Goal: Check status: Check status

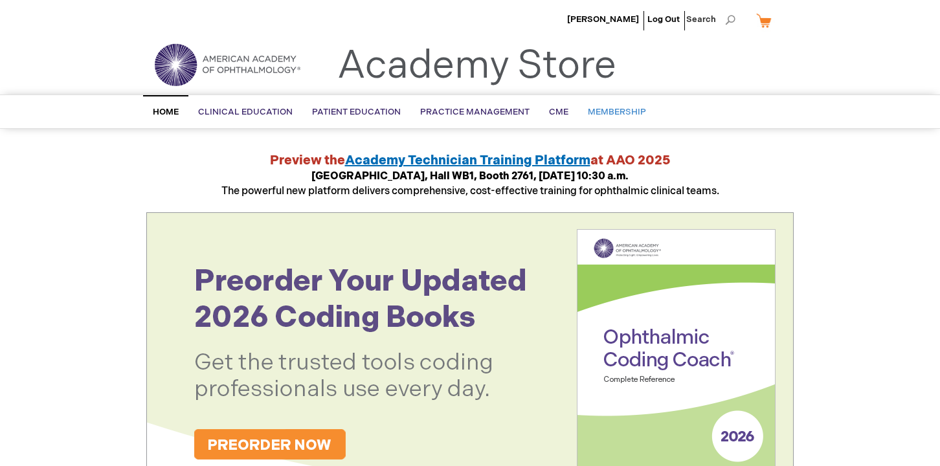
click at [615, 116] on span "Membership" at bounding box center [617, 112] width 58 height 10
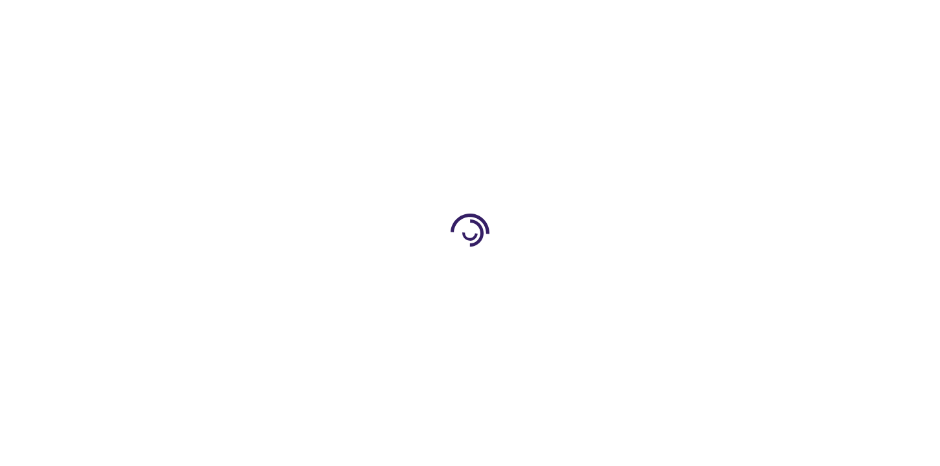
click at [615, 116] on div at bounding box center [470, 233] width 940 height 466
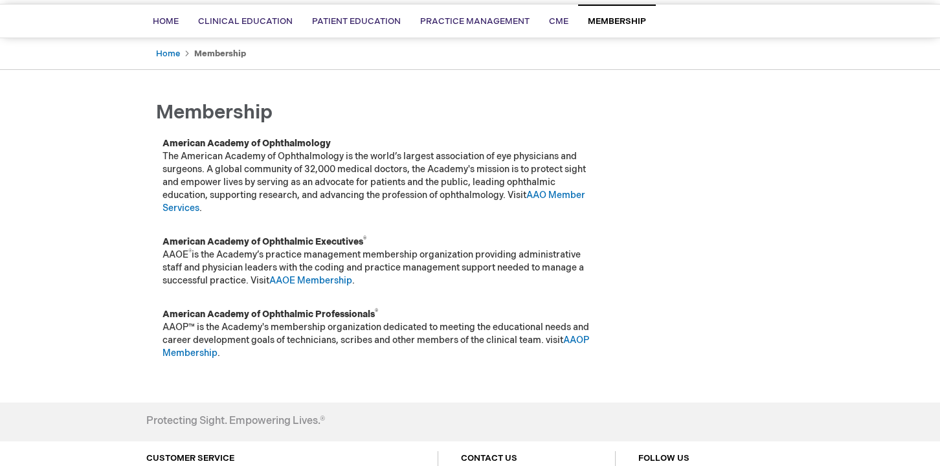
scroll to position [92, 0]
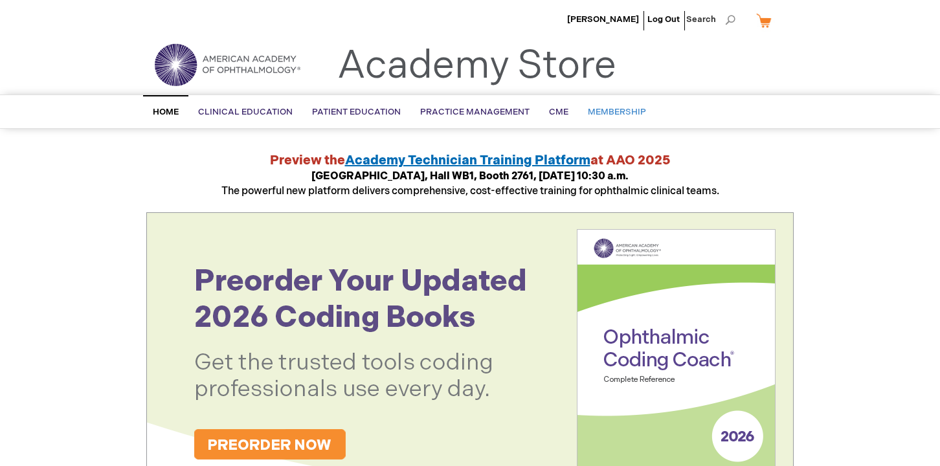
click at [612, 113] on span "Membership" at bounding box center [617, 112] width 58 height 10
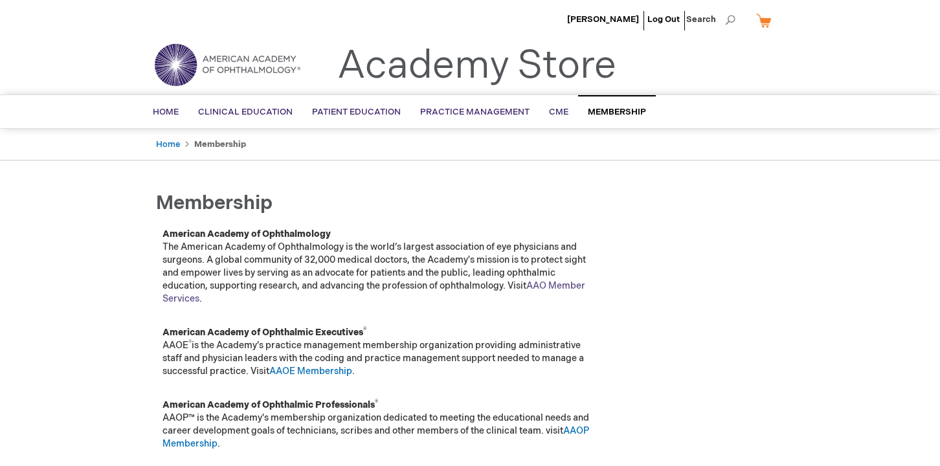
click at [568, 285] on link "AAO Member Services" at bounding box center [373, 292] width 423 height 24
click at [171, 19] on ul "Rafael Yee Log Out Search" at bounding box center [470, 22] width 667 height 45
click at [604, 111] on span "Membership" at bounding box center [617, 112] width 58 height 10
click at [629, 16] on span "[PERSON_NAME]" at bounding box center [603, 19] width 72 height 10
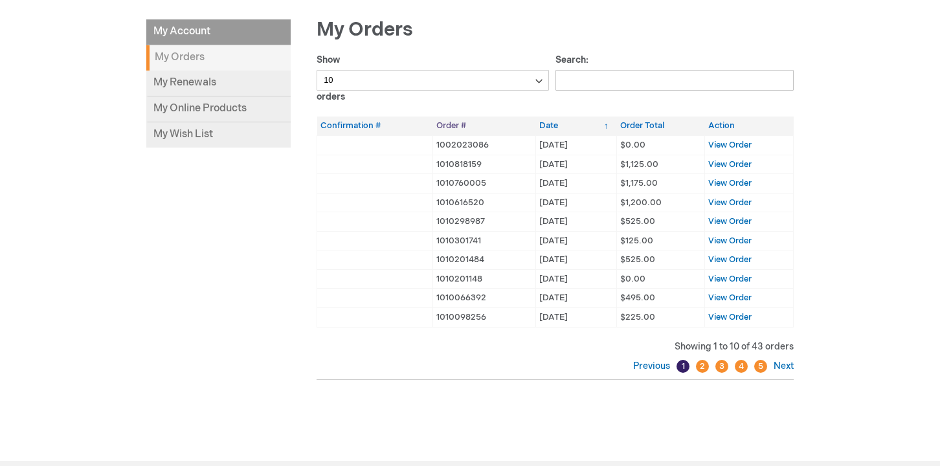
scroll to position [175, 0]
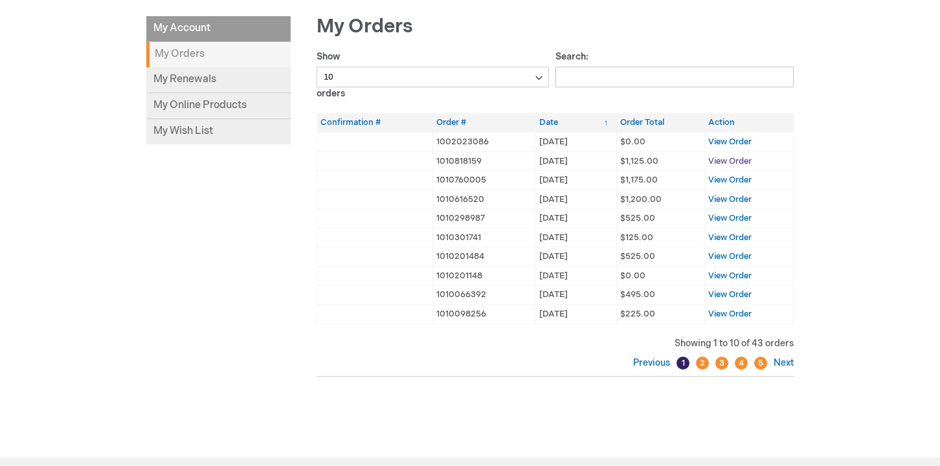
click at [710, 161] on span "View Order" at bounding box center [729, 161] width 43 height 10
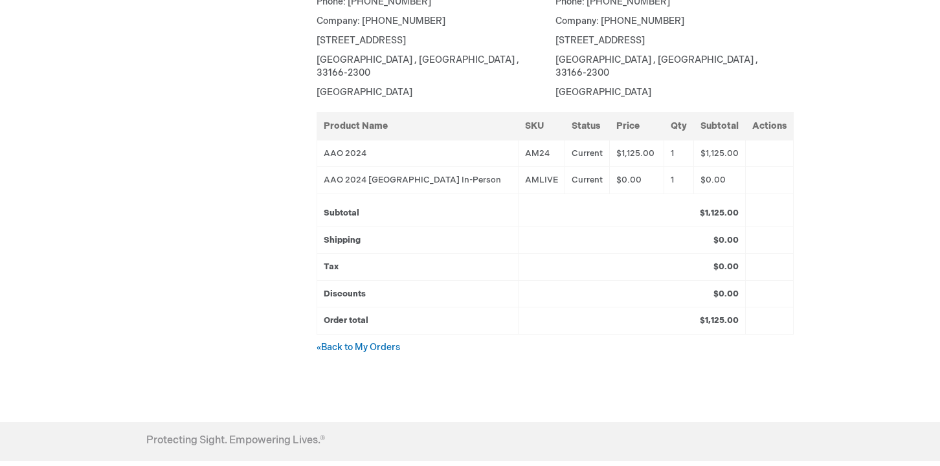
scroll to position [364, 0]
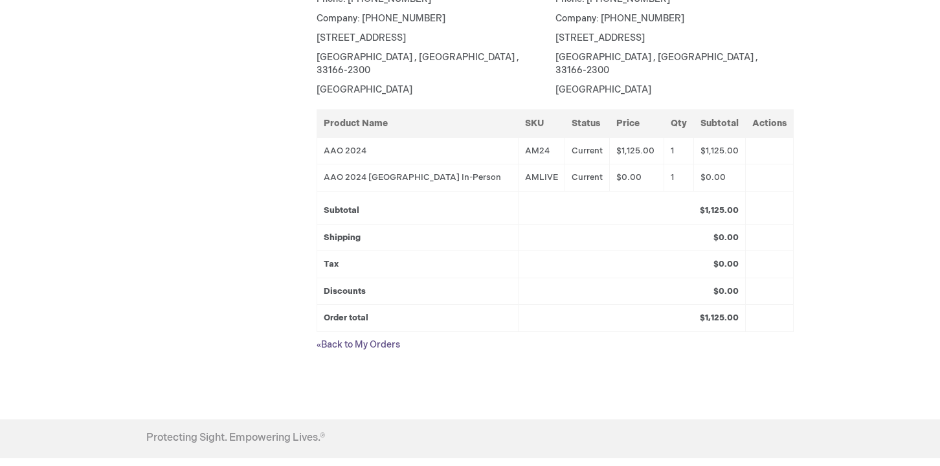
click at [369, 339] on link "« Back to My Orders" at bounding box center [357, 344] width 83 height 11
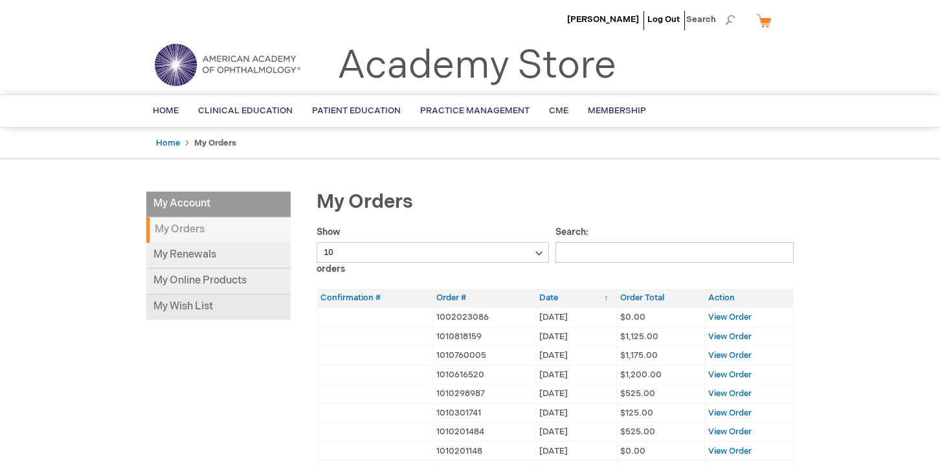
click at [200, 304] on link "My Wish List" at bounding box center [218, 306] width 144 height 25
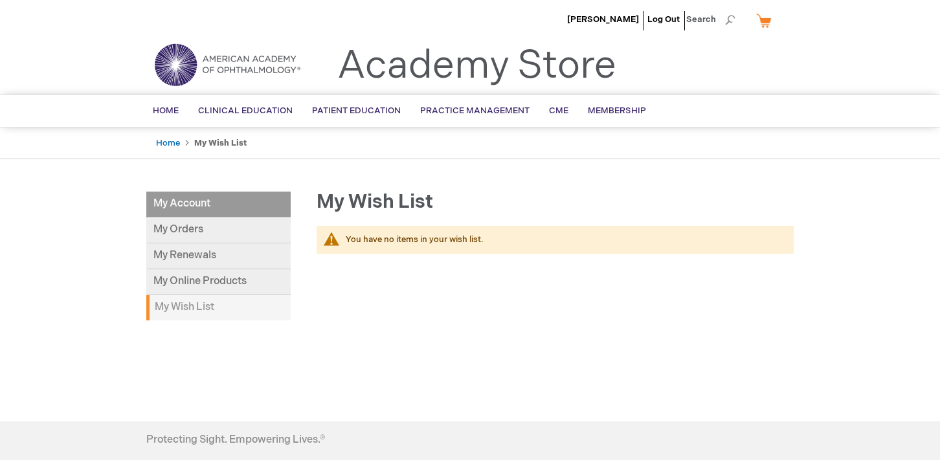
click at [268, 69] on img at bounding box center [226, 64] width 155 height 47
click at [195, 237] on link "My Orders" at bounding box center [218, 230] width 144 height 26
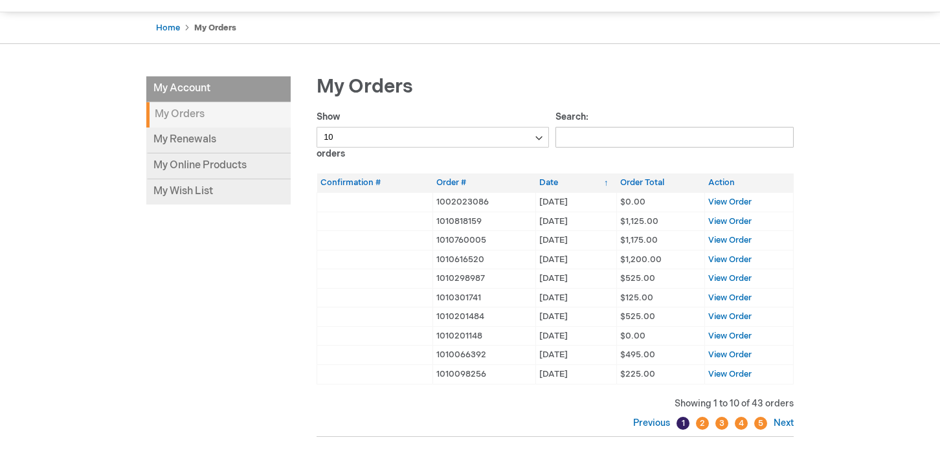
scroll to position [118, 0]
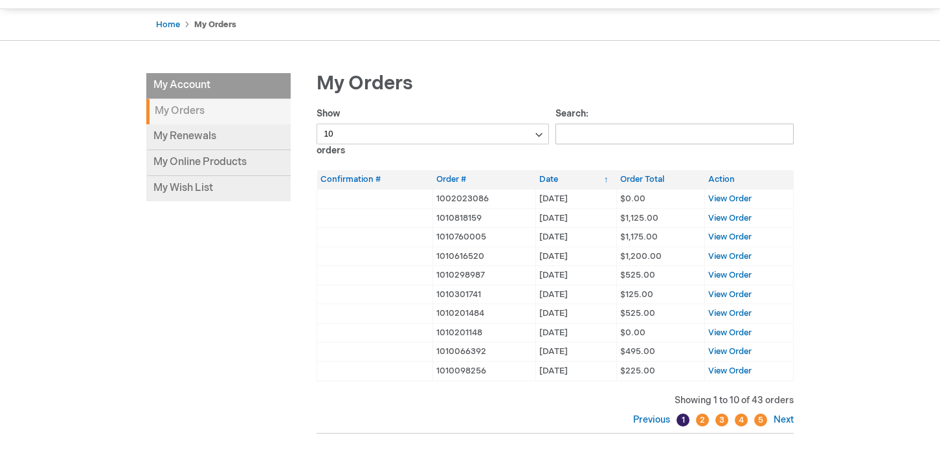
click at [734, 223] on td "View Order" at bounding box center [749, 217] width 89 height 19
click at [731, 218] on span "View Order" at bounding box center [729, 218] width 43 height 10
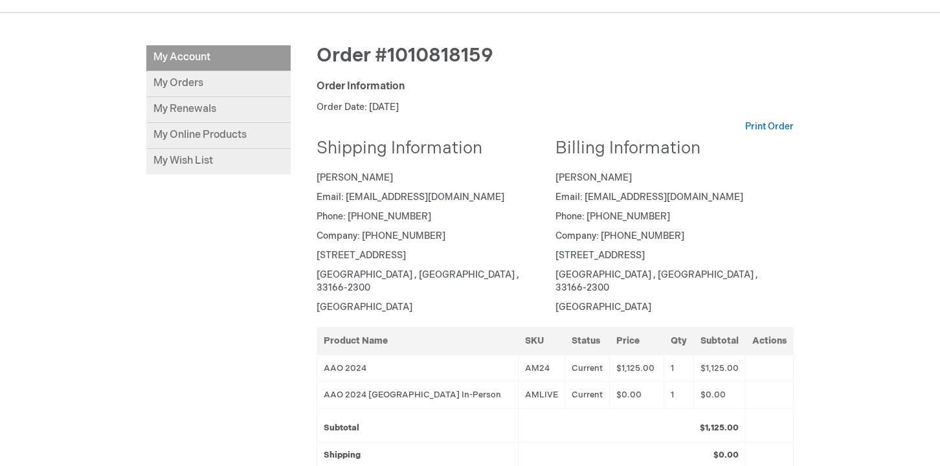
scroll to position [144, 0]
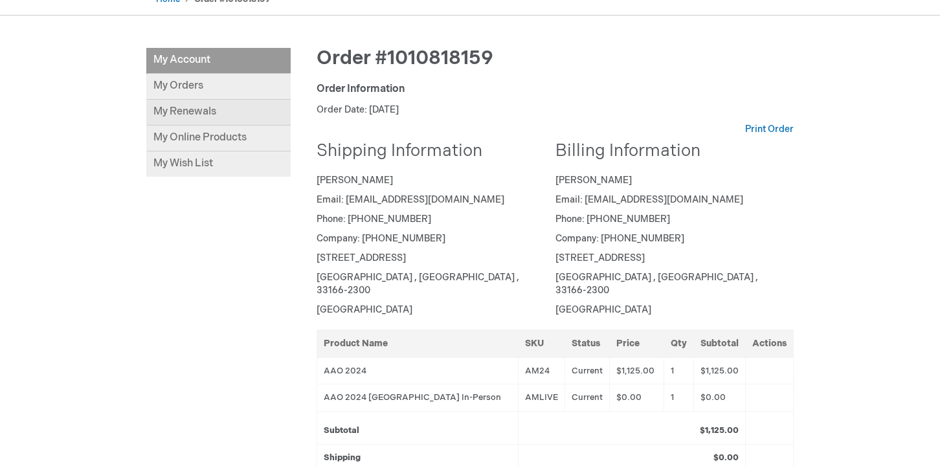
click at [258, 110] on link "My Renewals" at bounding box center [218, 113] width 144 height 26
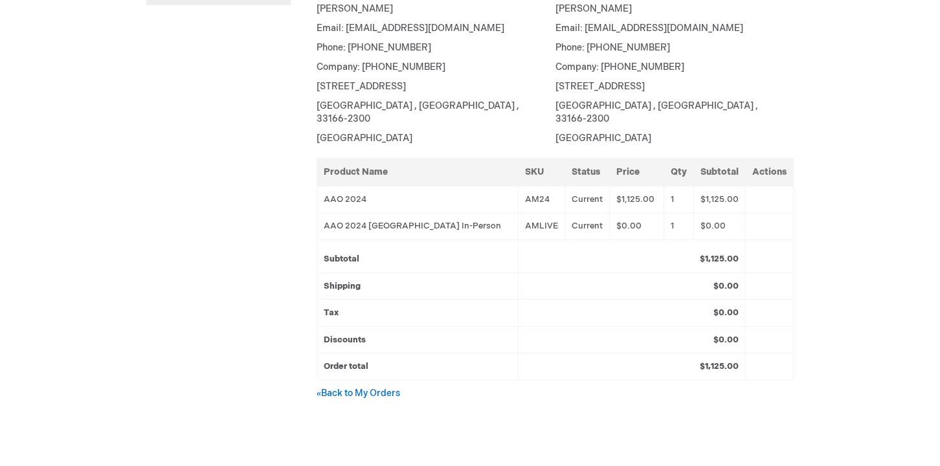
scroll to position [320, 0]
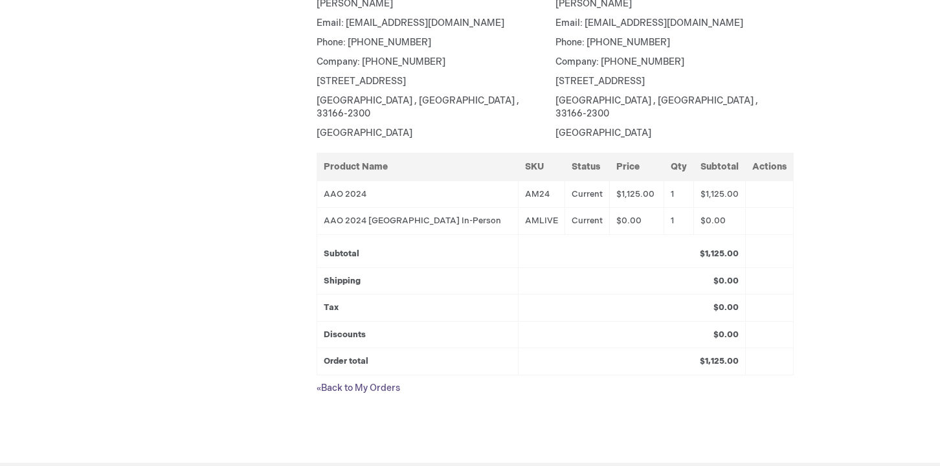
click at [343, 382] on link "« Back to My Orders" at bounding box center [357, 387] width 83 height 11
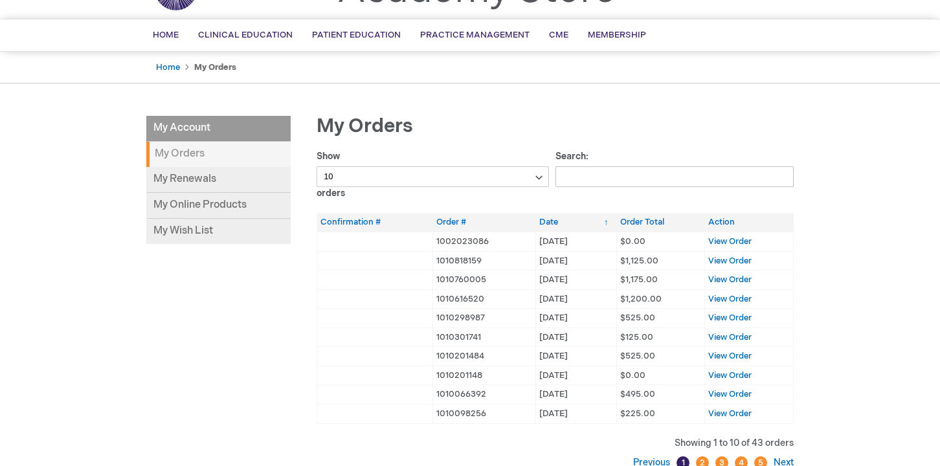
scroll to position [107, 0]
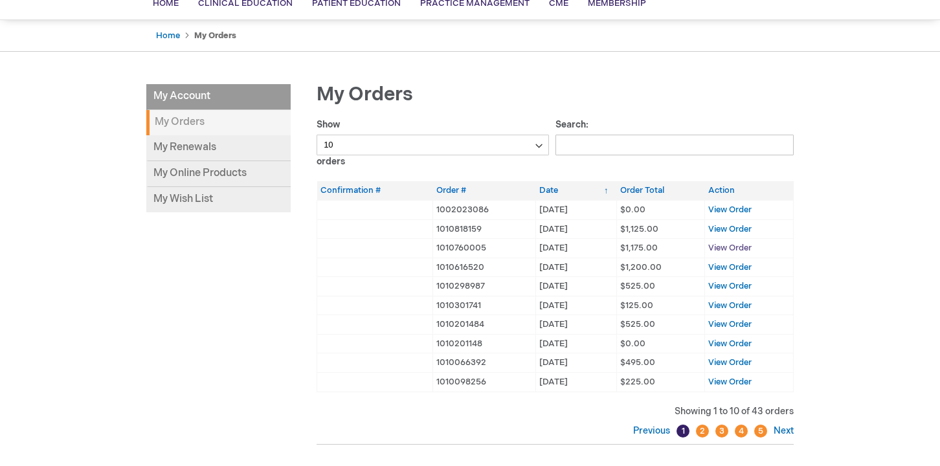
click at [714, 245] on span "View Order" at bounding box center [729, 248] width 43 height 10
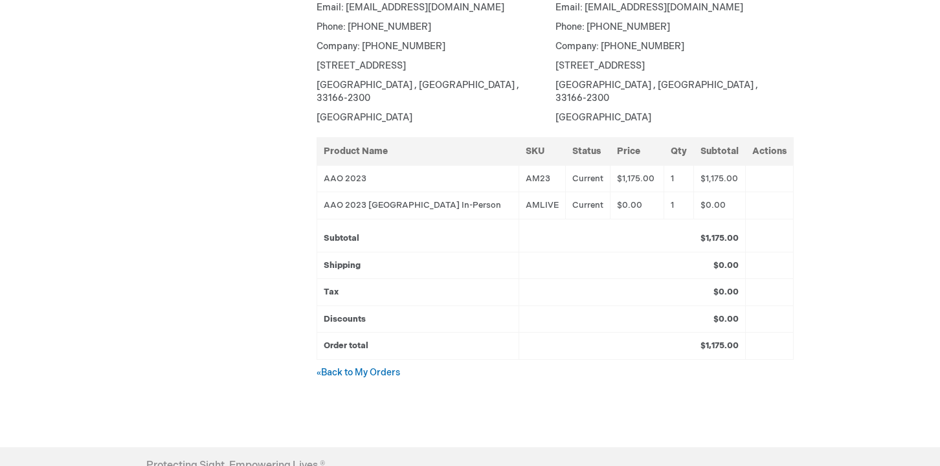
scroll to position [338, 0]
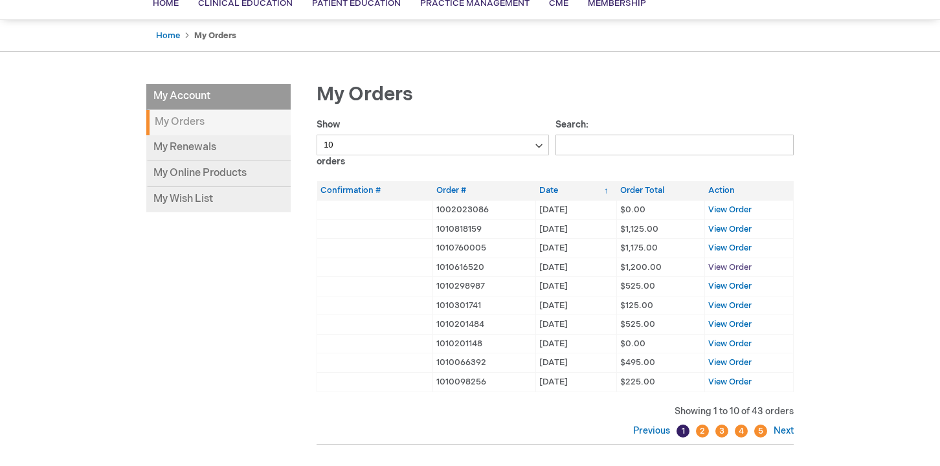
click at [714, 268] on span "View Order" at bounding box center [729, 267] width 43 height 10
